Goal: Information Seeking & Learning: Learn about a topic

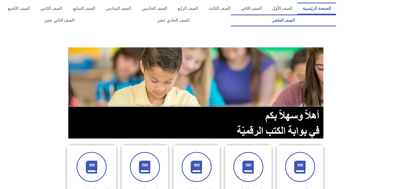
click at [231, 14] on link "الصف العاشر" at bounding box center [284, 20] width 106 height 12
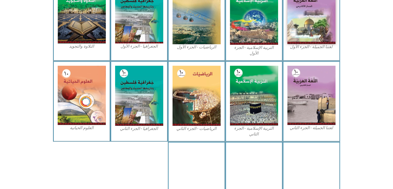
scroll to position [225, 0]
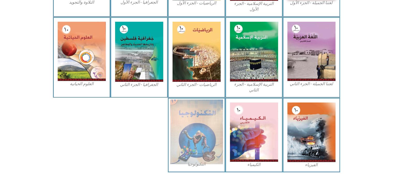
click at [212, 128] on img at bounding box center [196, 131] width 53 height 65
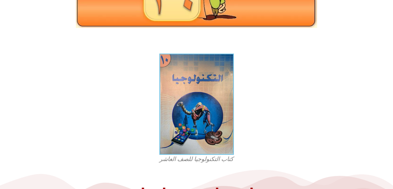
scroll to position [108, 0]
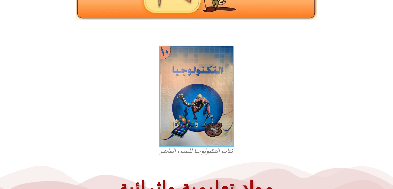
click at [212, 128] on img at bounding box center [196, 96] width 75 height 101
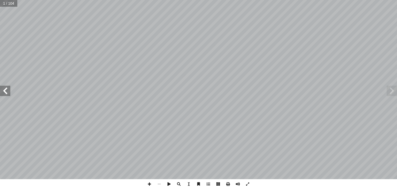
click at [3, 87] on span at bounding box center [5, 91] width 10 height 10
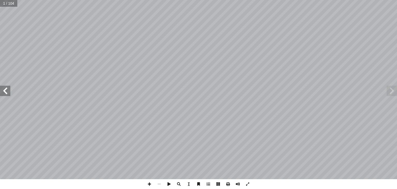
click at [3, 87] on span at bounding box center [5, 91] width 10 height 10
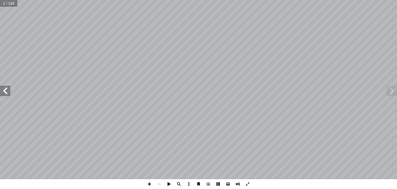
click at [3, 87] on span at bounding box center [5, 91] width 10 height 10
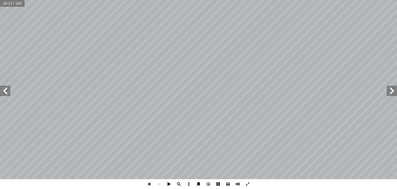
click at [6, 89] on span at bounding box center [5, 91] width 10 height 10
